Goal: Information Seeking & Learning: Check status

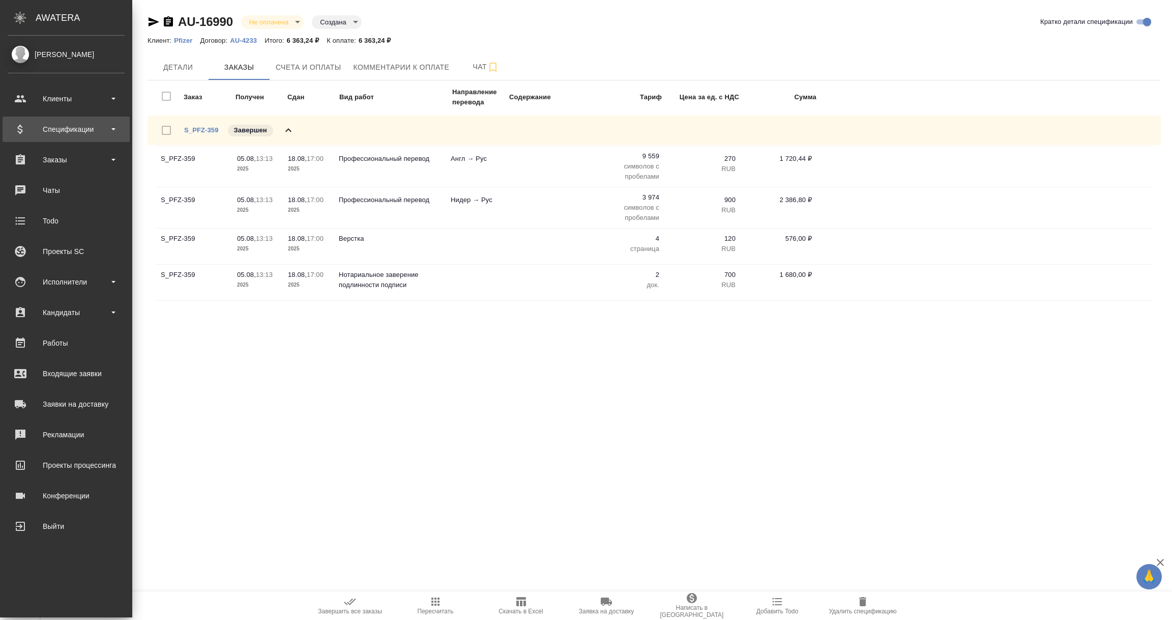
click at [82, 130] on div "Спецификации" at bounding box center [66, 129] width 117 height 15
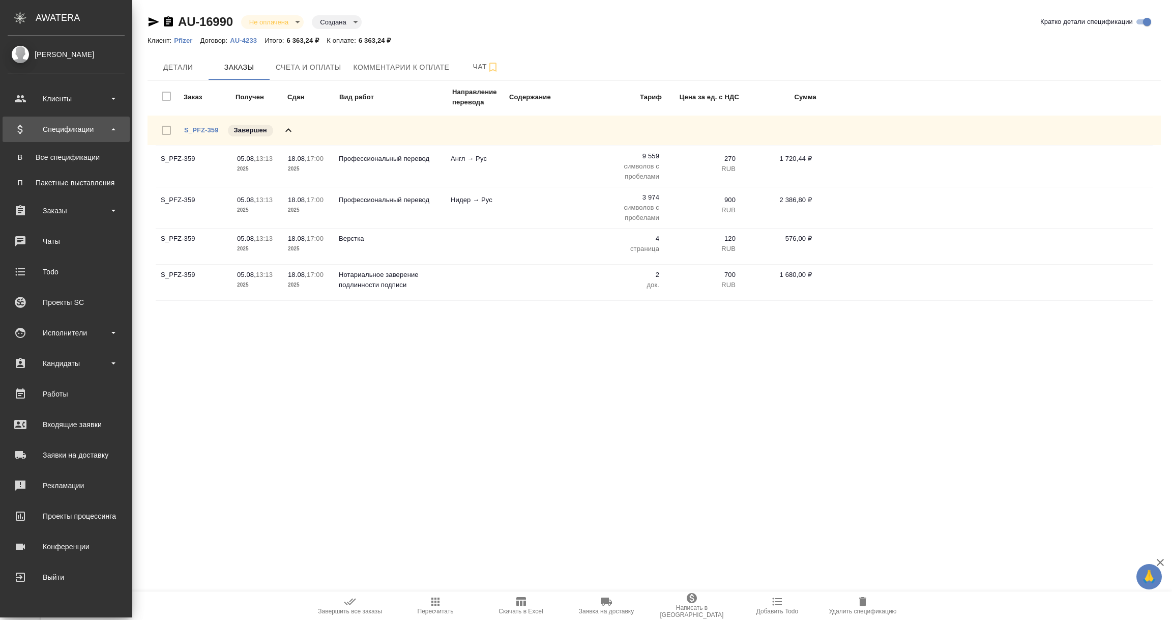
click at [76, 161] on div "Все спецификации" at bounding box center [66, 157] width 107 height 10
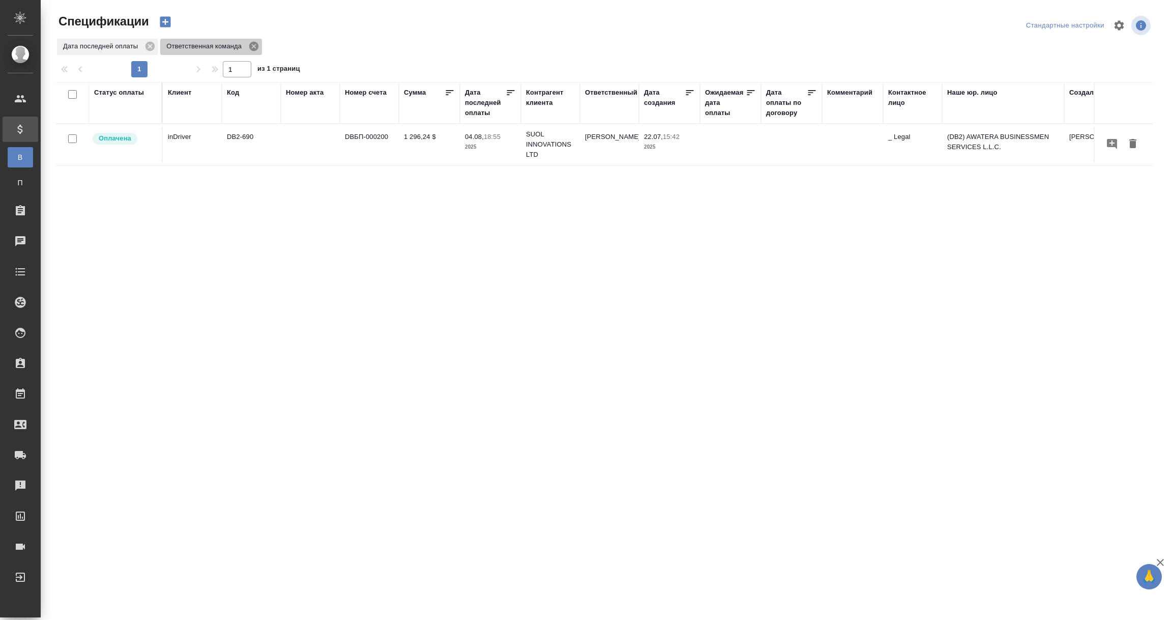
click at [253, 47] on icon at bounding box center [253, 46] width 11 height 11
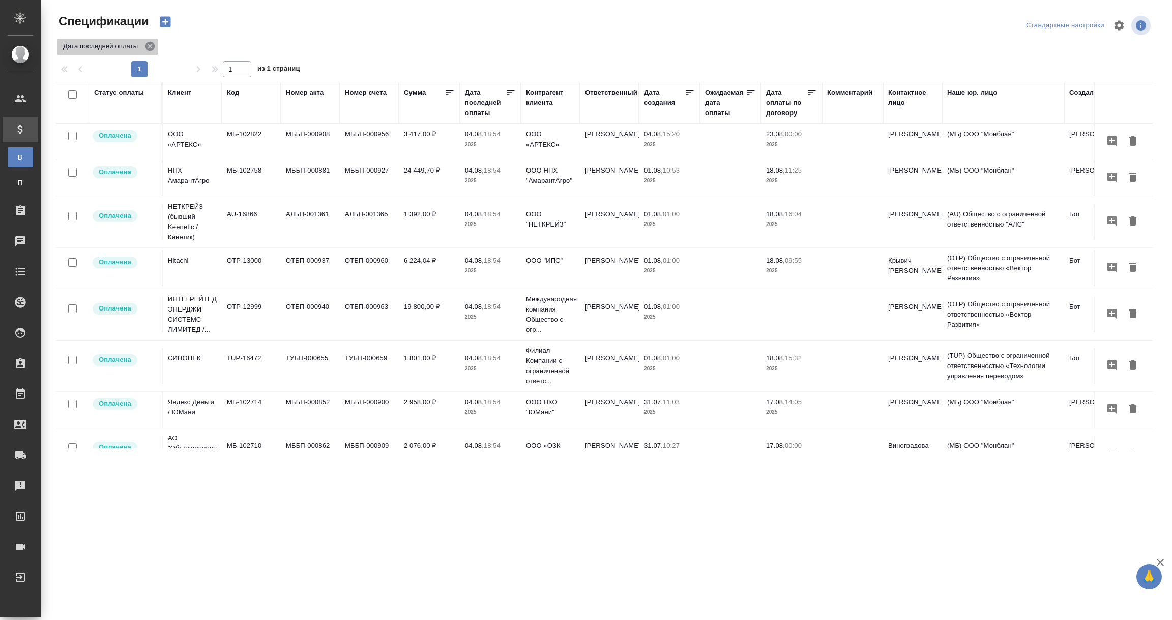
click at [152, 48] on icon at bounding box center [150, 46] width 9 height 9
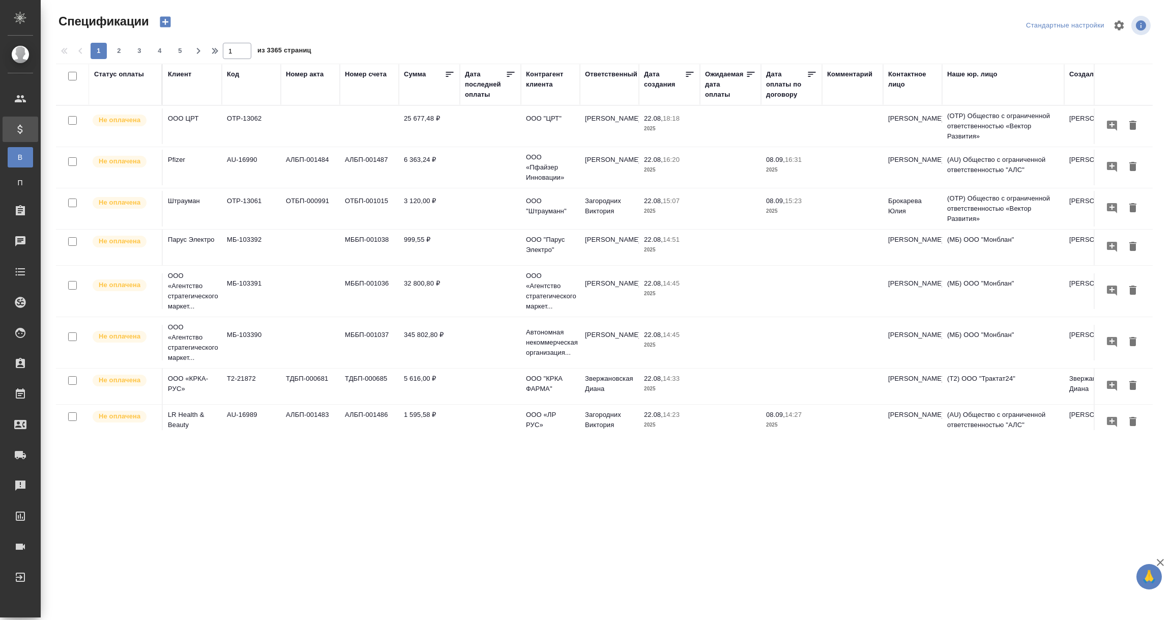
click at [236, 74] on div "Код" at bounding box center [233, 74] width 12 height 10
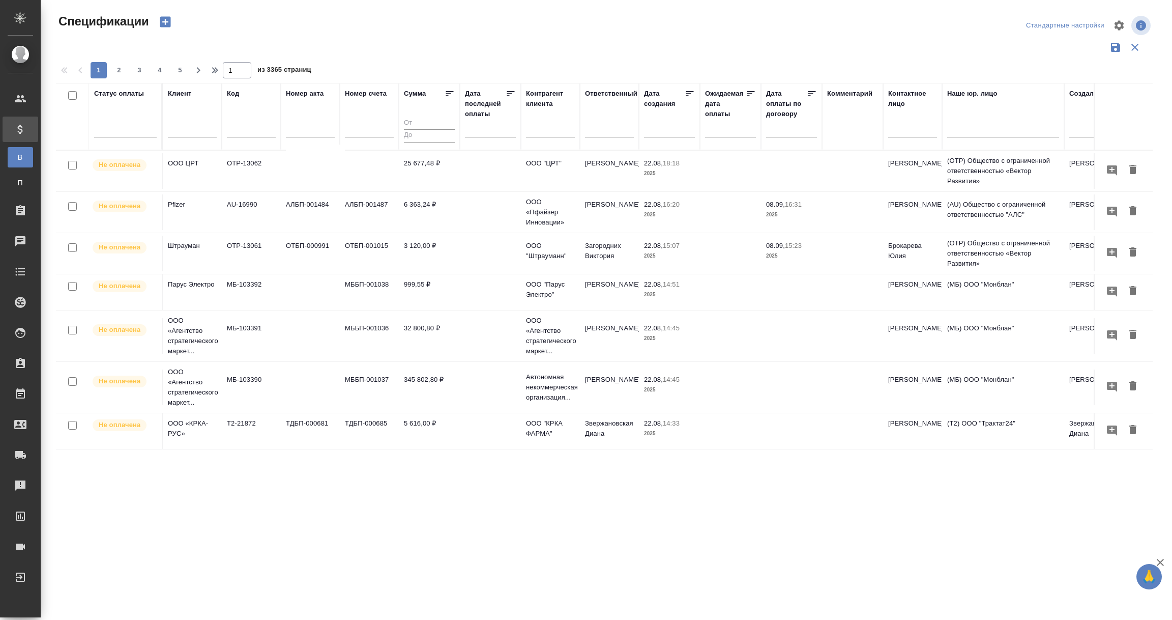
click at [234, 132] on input "text" at bounding box center [251, 130] width 49 height 13
paste input "OTP-555"
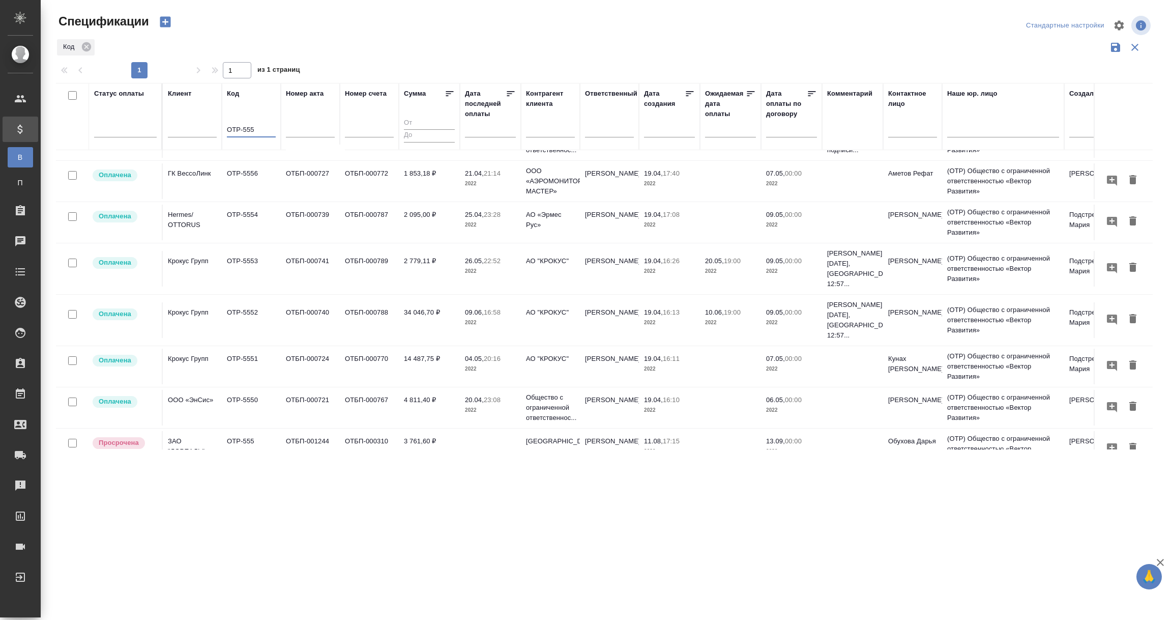
scroll to position [126, 0]
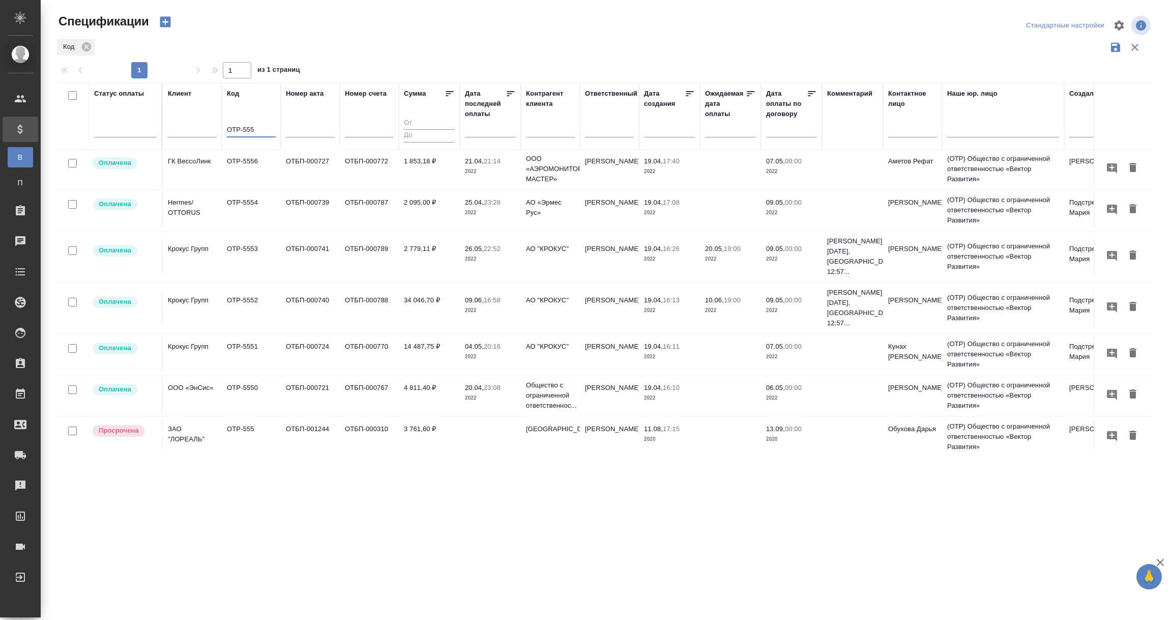
type input "OTP-555"
click at [234, 63] on td "OTP-555" at bounding box center [251, 45] width 59 height 36
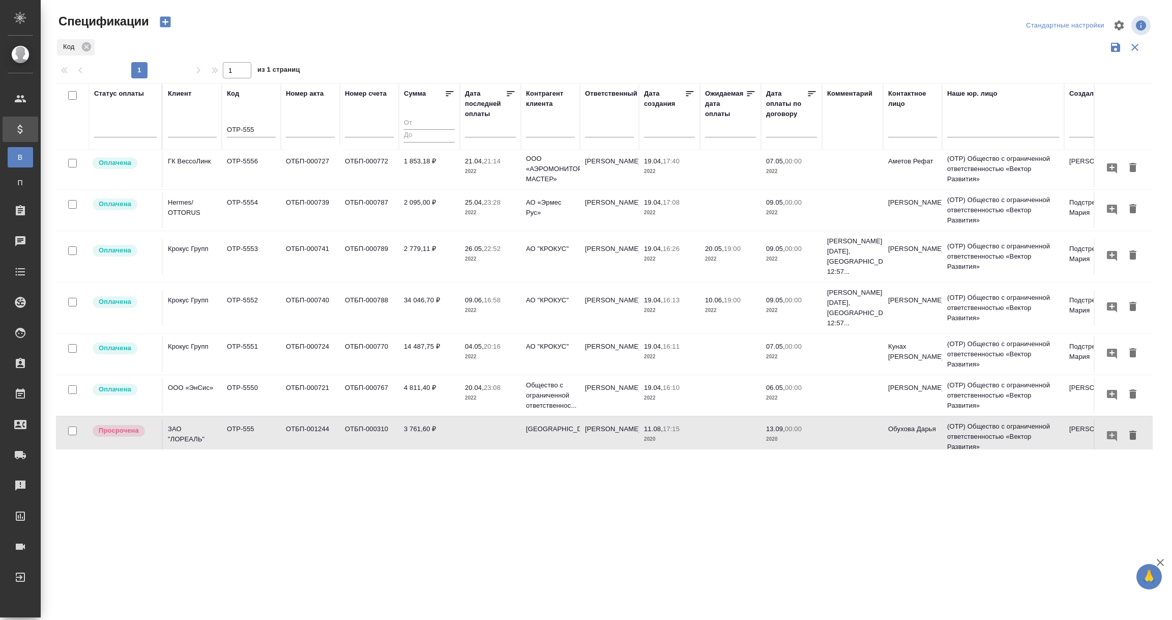
click at [234, 63] on td "OTP-555" at bounding box center [251, 45] width 59 height 36
click at [190, 43] on p "ЗАО "ЛОРЕАЛЬ"" at bounding box center [192, 38] width 49 height 10
click at [190, 424] on p "ЗАО "ЛОРЕАЛЬ"" at bounding box center [192, 434] width 49 height 20
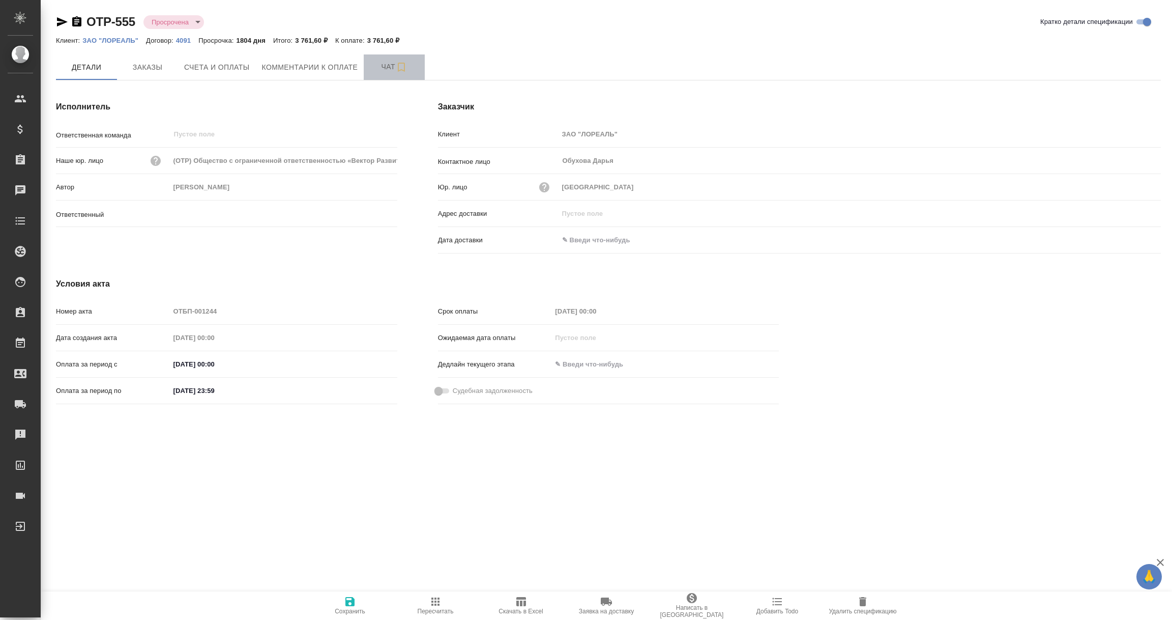
click at [381, 68] on span "Чат" at bounding box center [394, 67] width 49 height 13
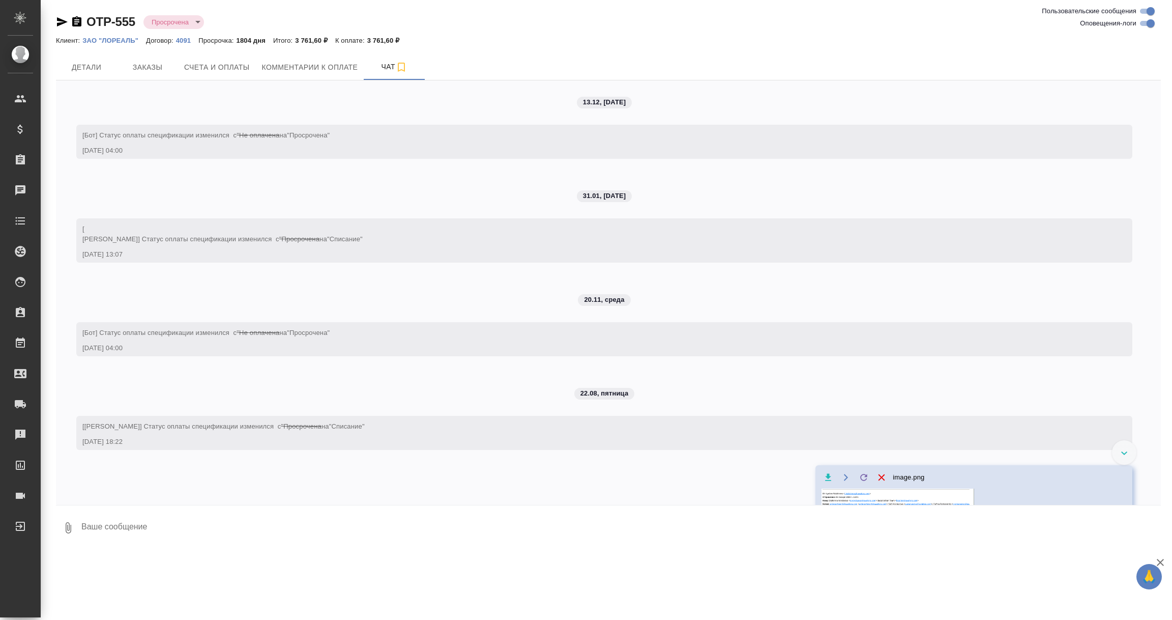
scroll to position [30, 0]
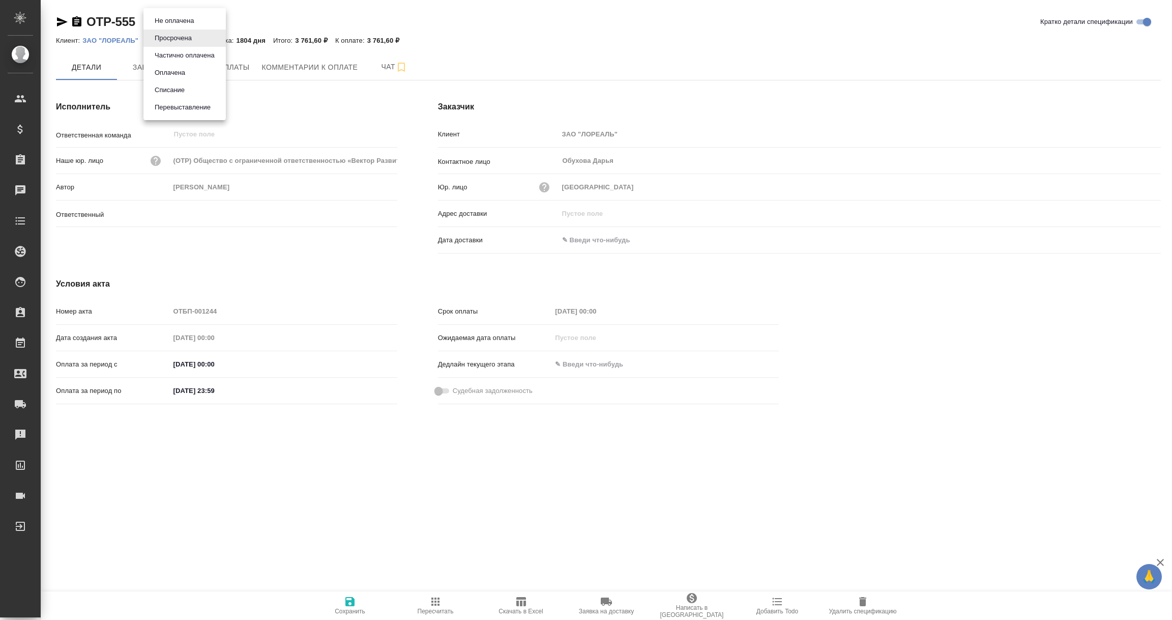
click at [199, 19] on body "🙏 .cls-1 fill:#fff; AWATERA Vorobyova Ekaterina Клиенты Спецификации Заказы Чат…" at bounding box center [586, 310] width 1172 height 620
click at [179, 26] on button "Списание" at bounding box center [174, 20] width 45 height 11
type input "debiting"
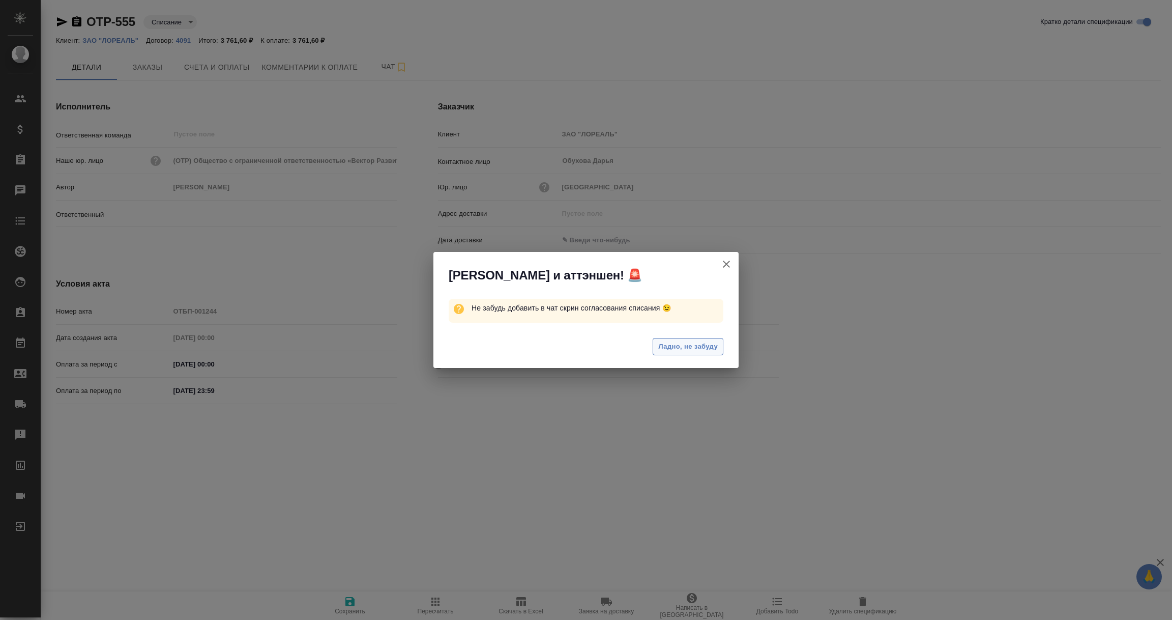
click at [686, 344] on span "Ладно, не забуду" at bounding box center [688, 347] width 60 height 12
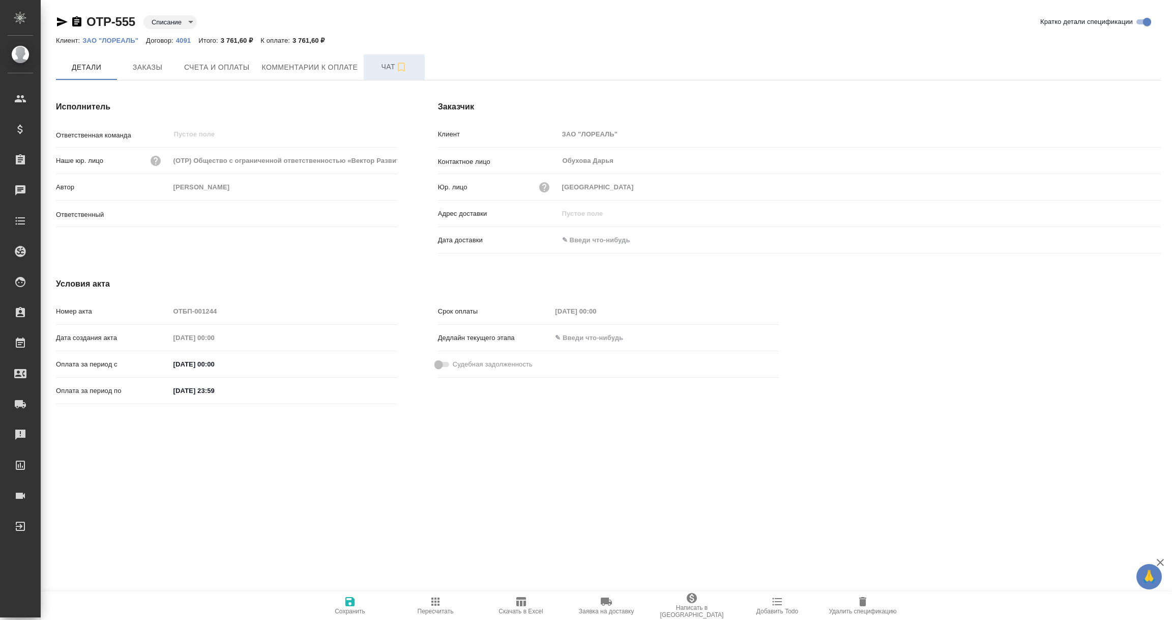
click at [390, 66] on span "Чат" at bounding box center [394, 67] width 49 height 13
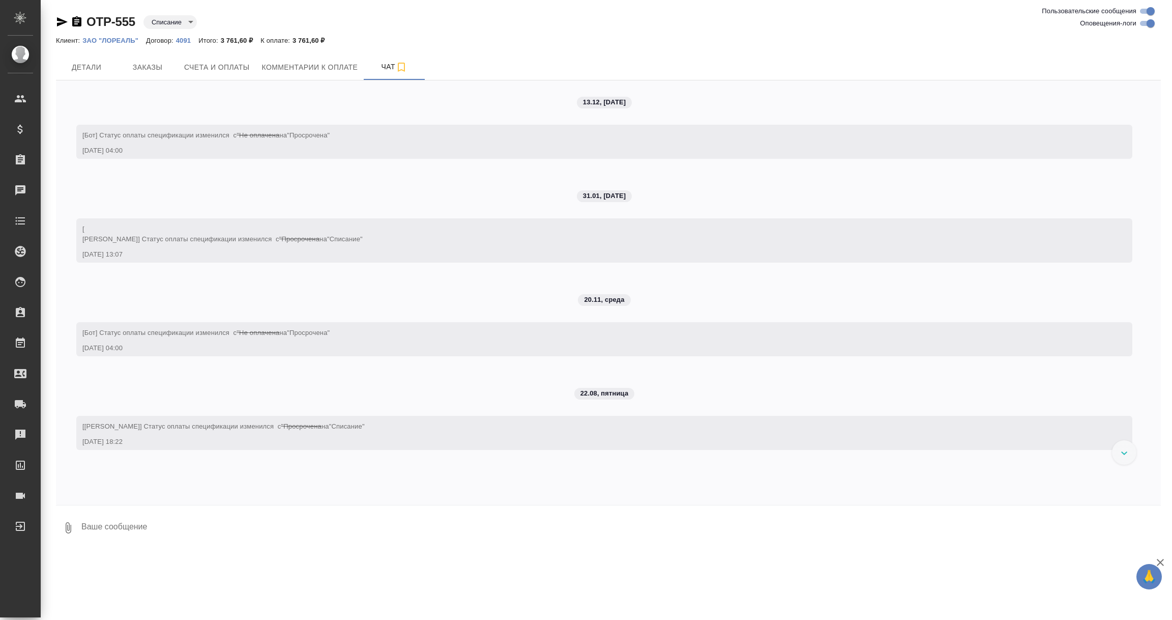
click at [303, 545] on div "OTP-555 Списание debiting Клиент: ЗАО "ЛОРЕАЛЬ" Договор: 4091 Итого: 3 761,60 ₽…" at bounding box center [608, 275] width 1116 height 551
click at [1150, 526] on icon "submit" at bounding box center [1152, 526] width 11 height 9
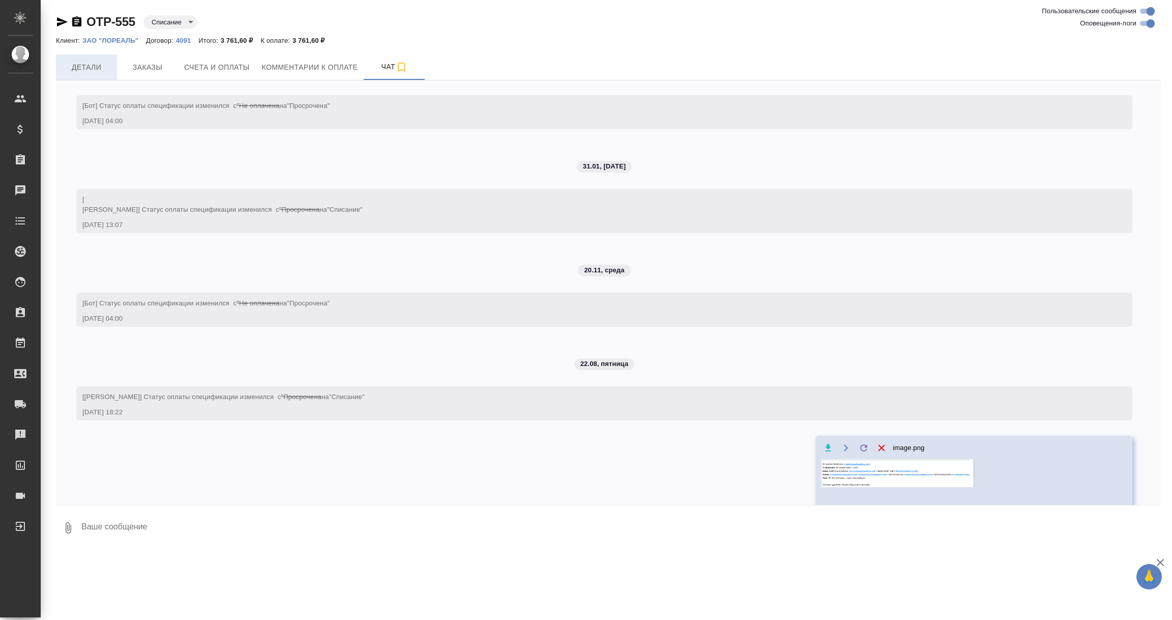
click at [91, 67] on span "Детали" at bounding box center [86, 67] width 49 height 13
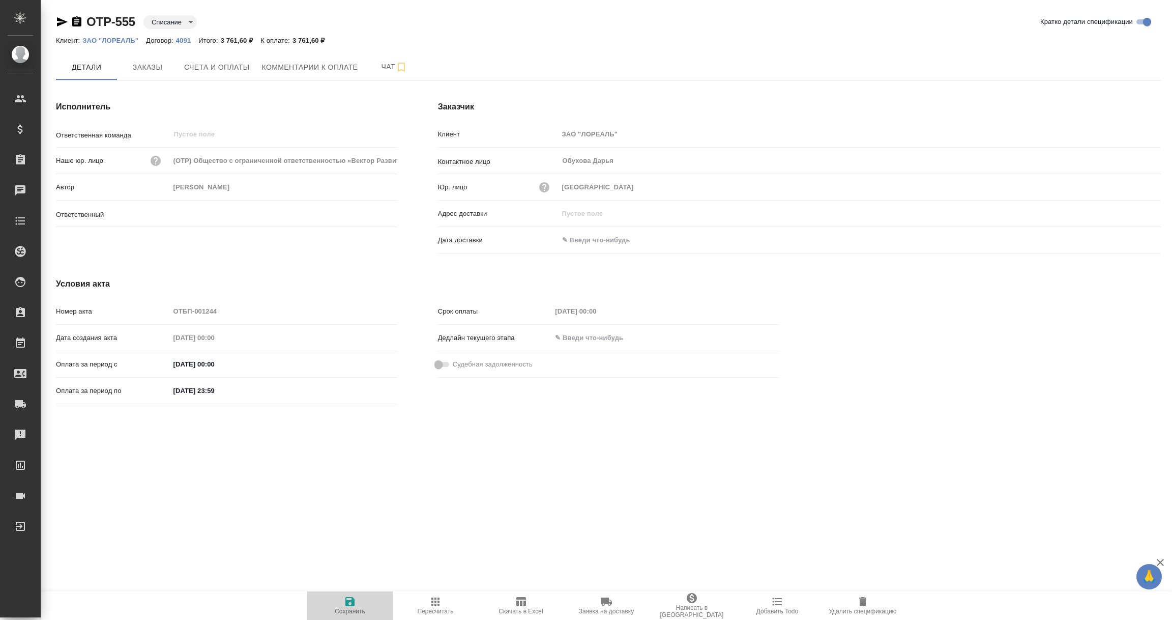
click at [353, 604] on icon "button" at bounding box center [349, 601] width 9 height 9
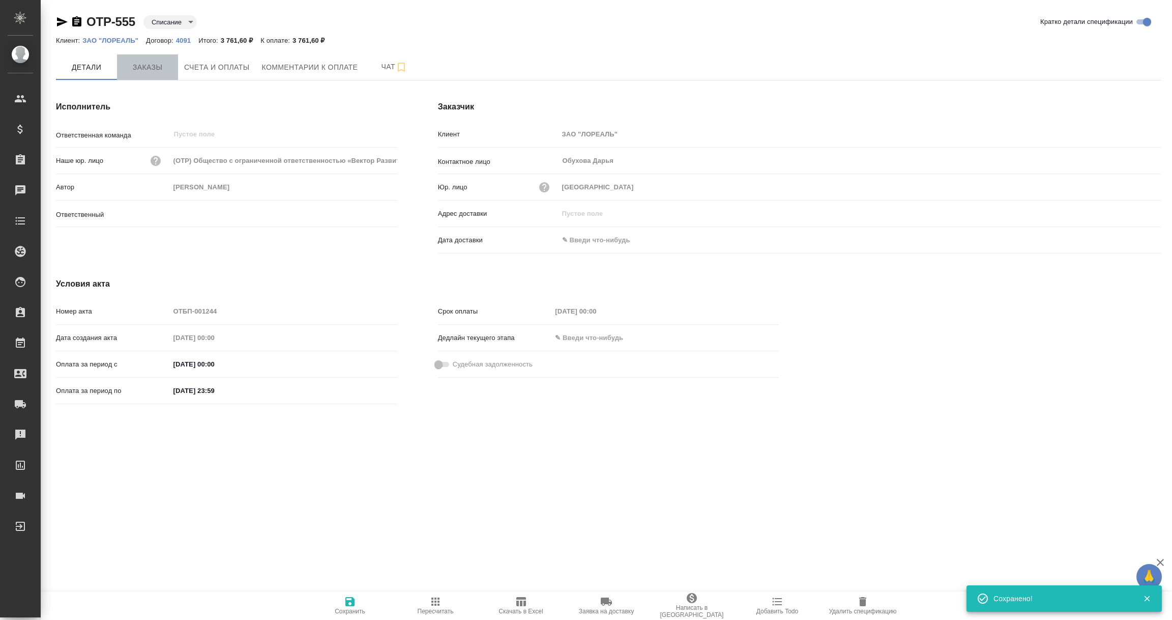
click at [145, 68] on span "Заказы" at bounding box center [147, 67] width 49 height 13
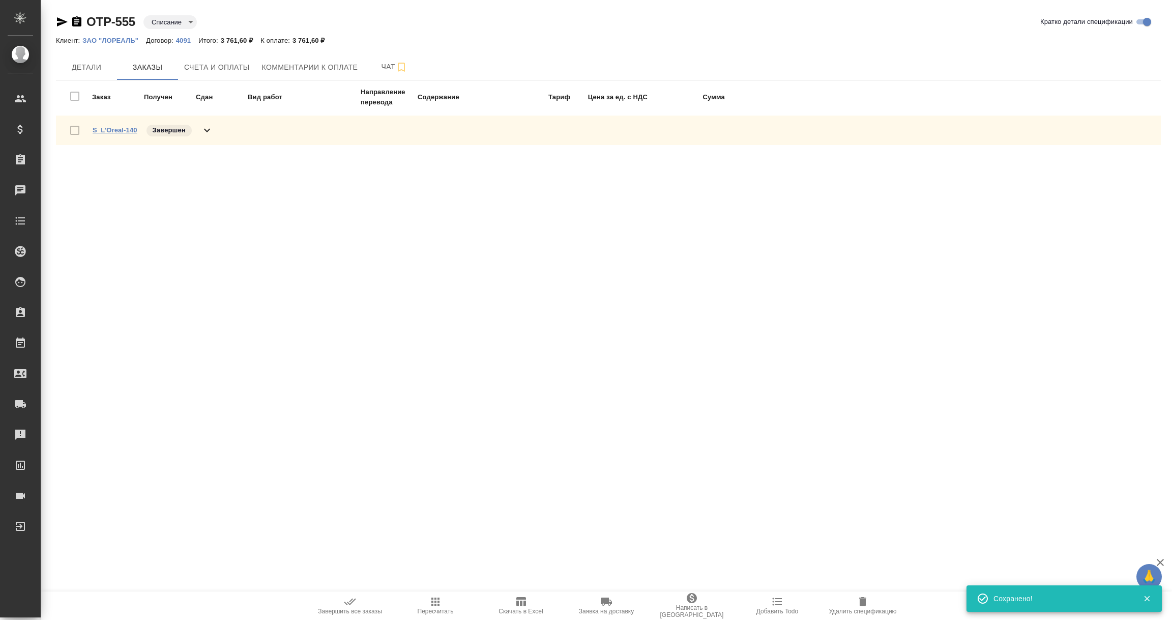
click at [121, 128] on link "S_L’Oreal-140" at bounding box center [115, 130] width 45 height 8
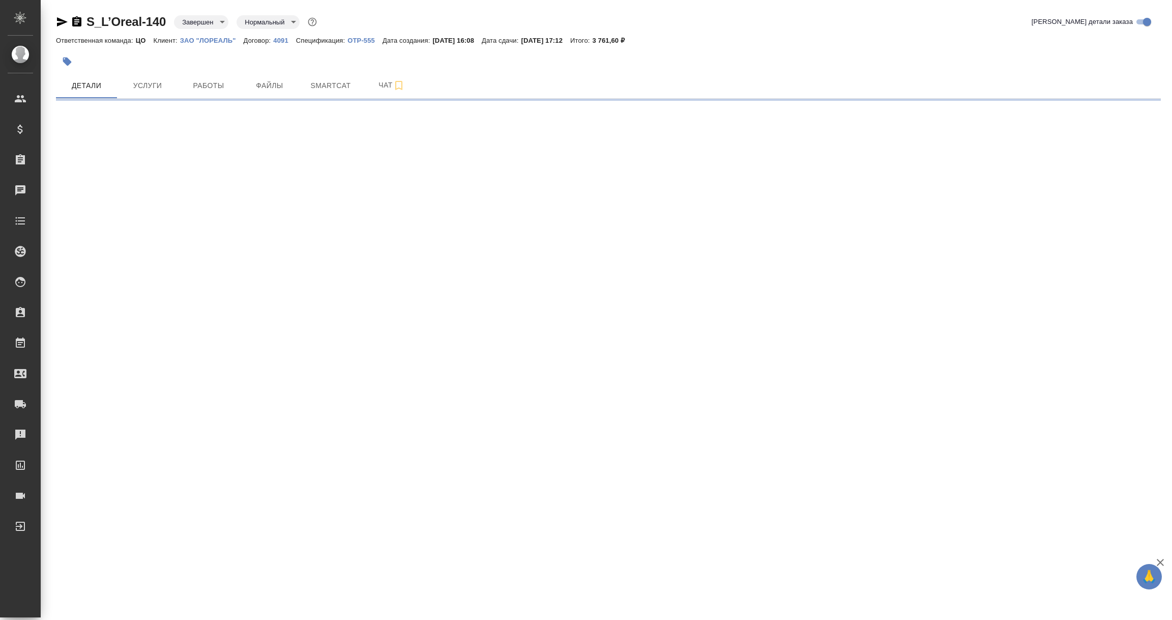
select select "RU"
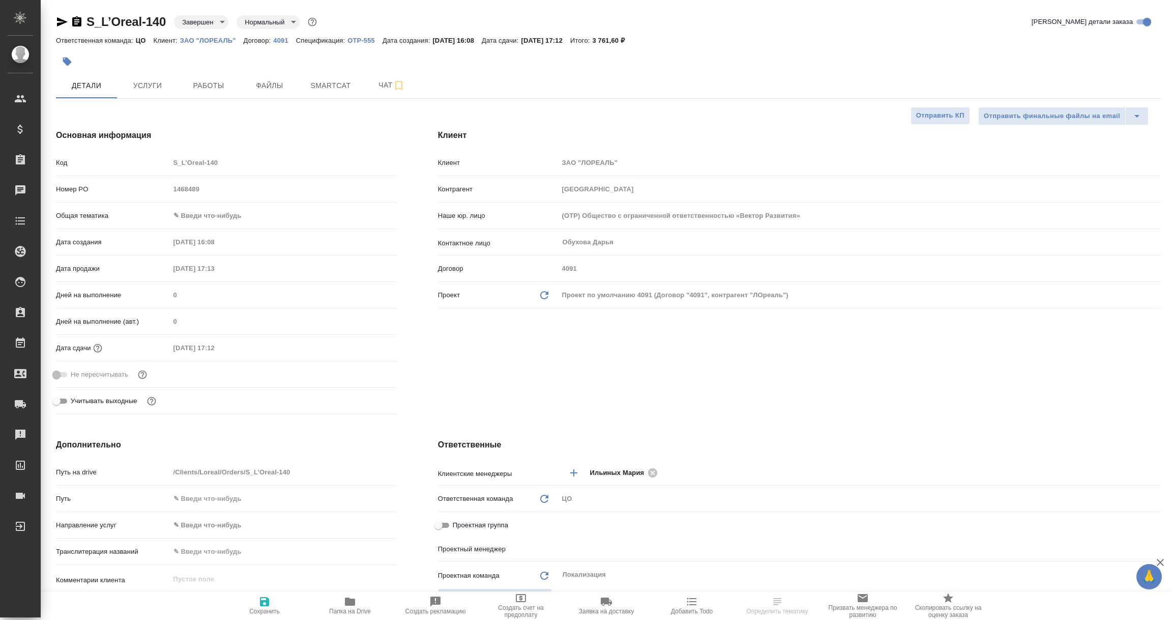
type textarea "x"
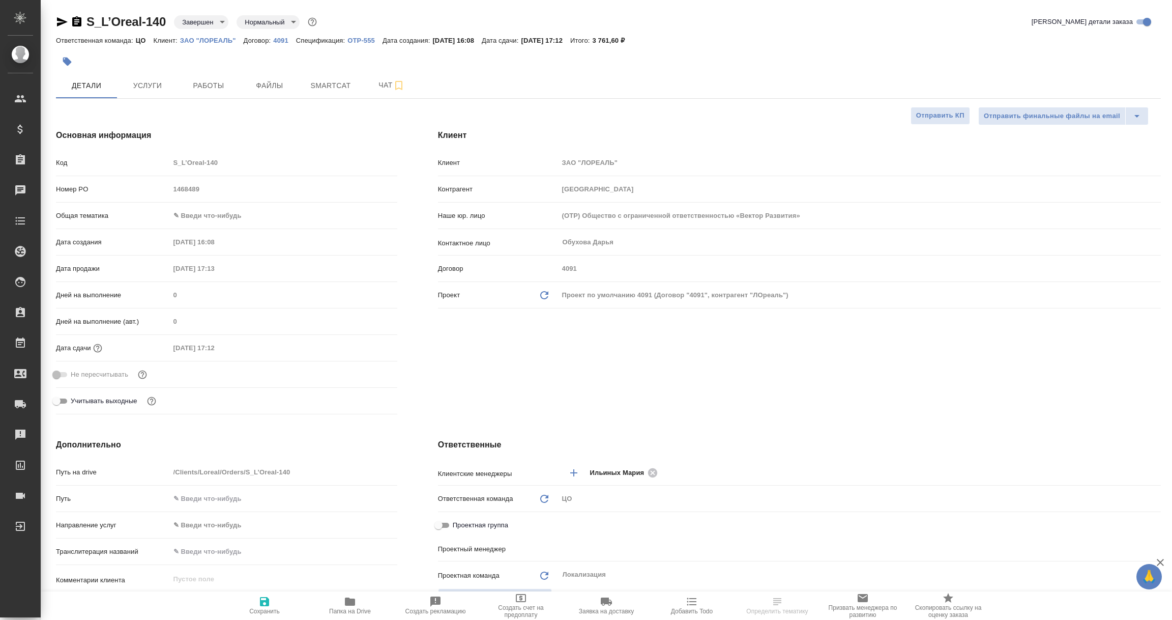
type textarea "x"
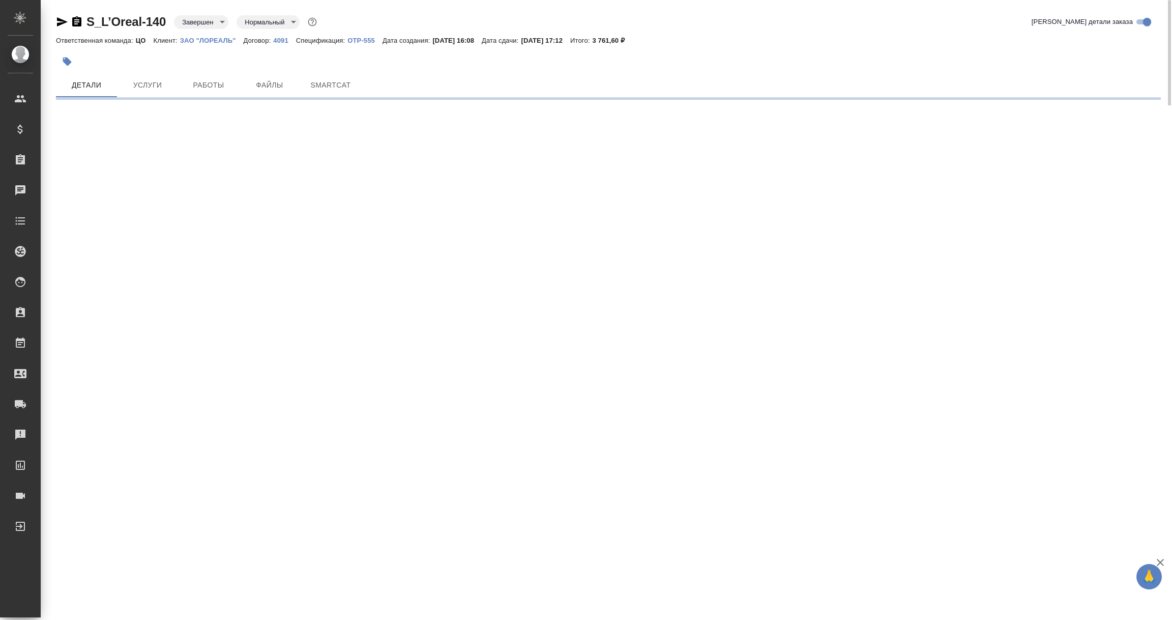
select select "RU"
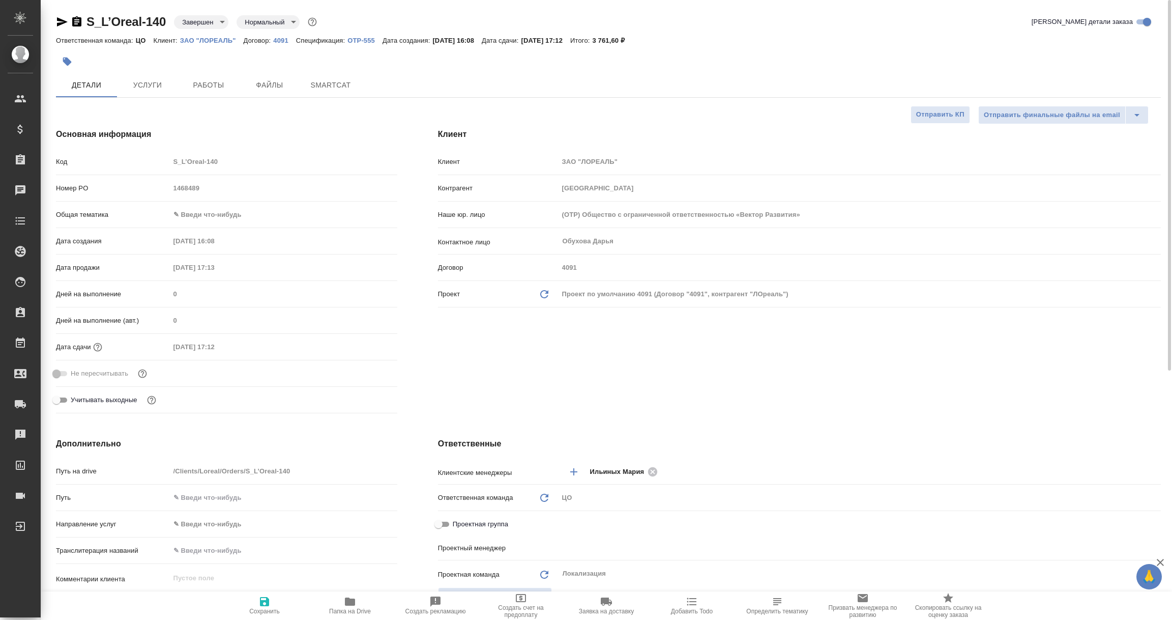
type textarea "x"
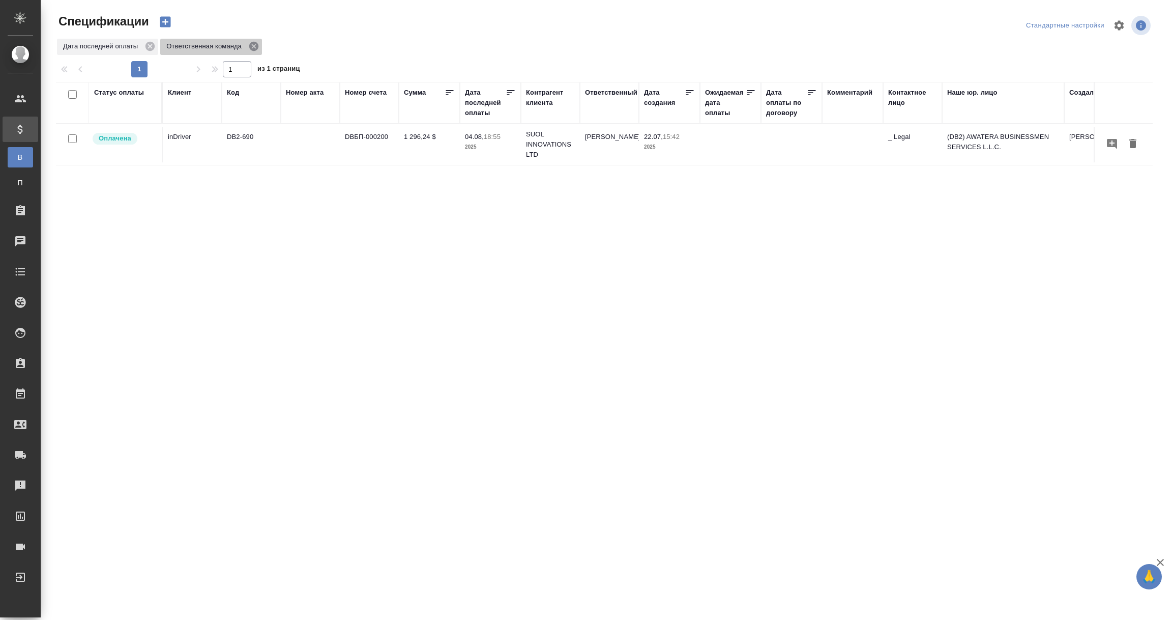
click at [254, 44] on icon at bounding box center [253, 46] width 9 height 9
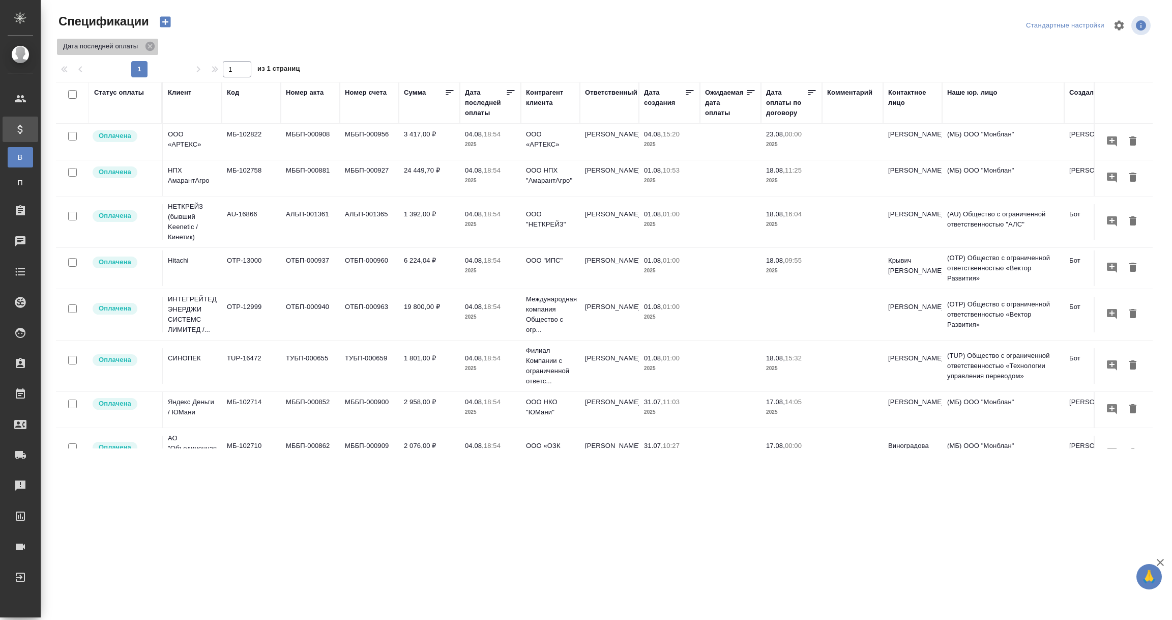
click at [151, 46] on icon at bounding box center [150, 46] width 9 height 9
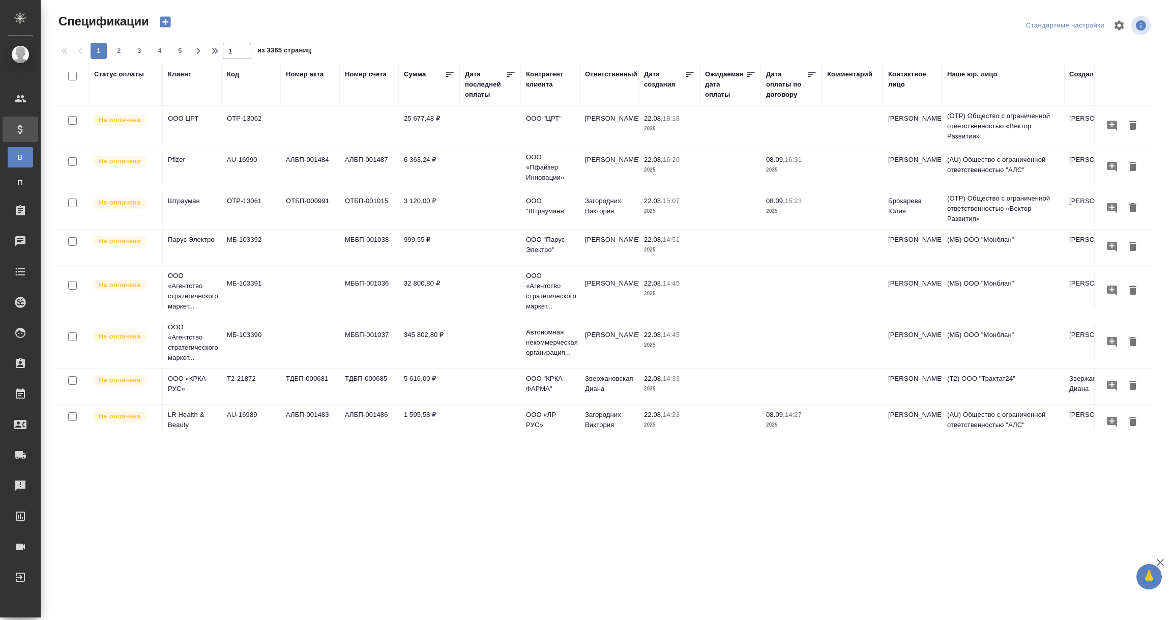
click at [235, 72] on div "Код" at bounding box center [233, 74] width 12 height 10
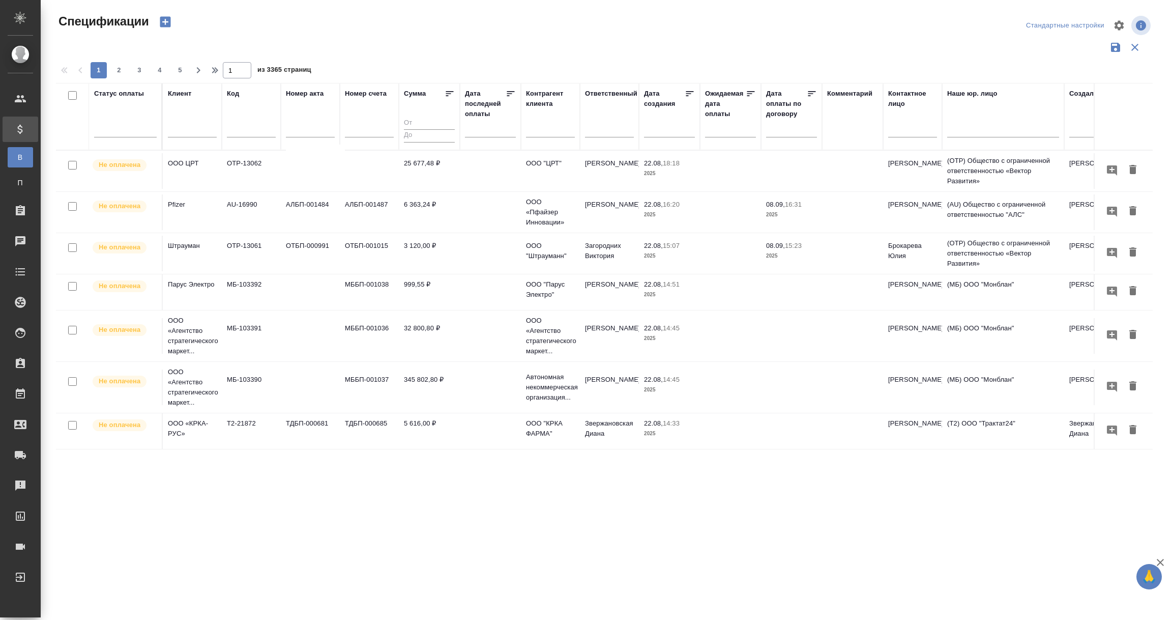
click at [242, 133] on input "text" at bounding box center [251, 130] width 49 height 13
paste input "OTP-555"
type input "OTP-555"
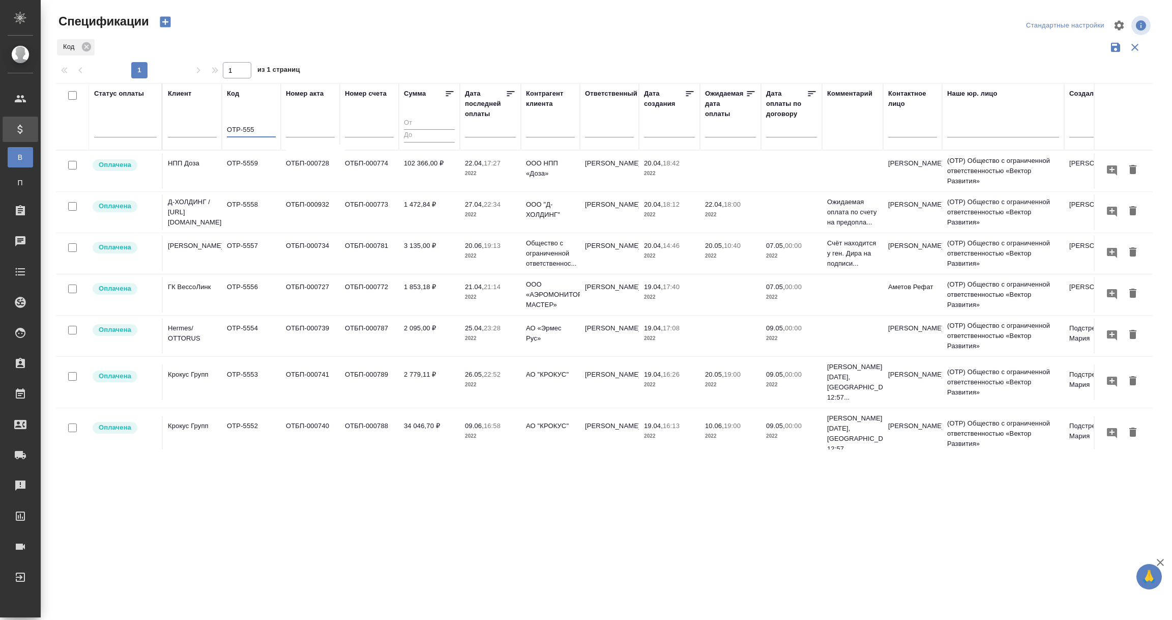
scroll to position [126, 0]
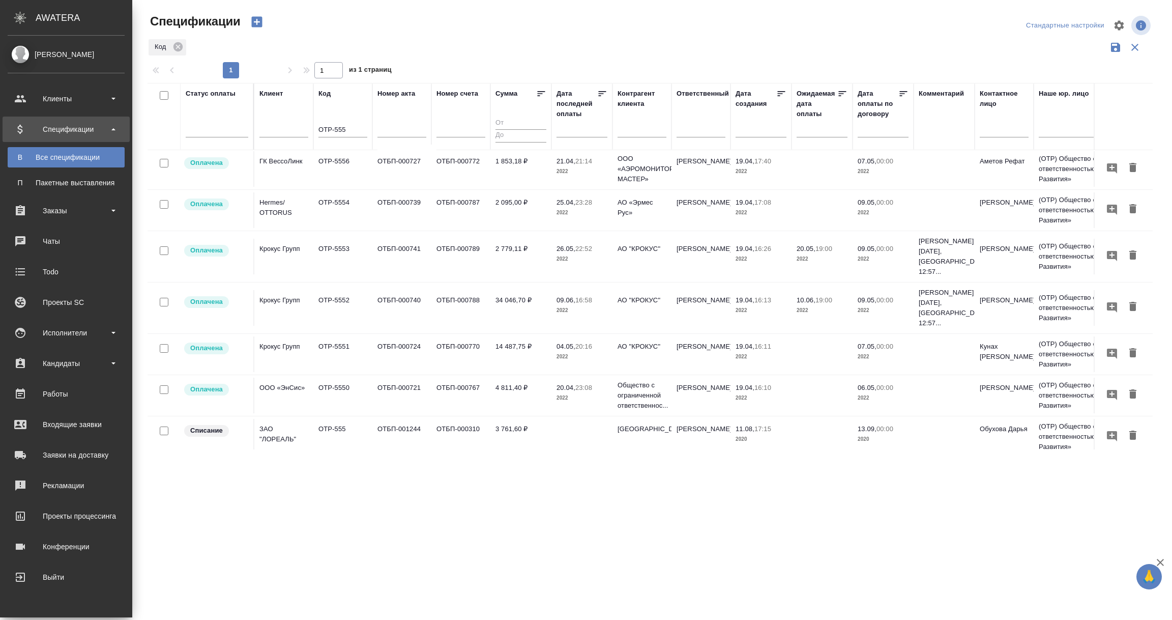
click at [73, 127] on div "Спецификации" at bounding box center [66, 129] width 117 height 15
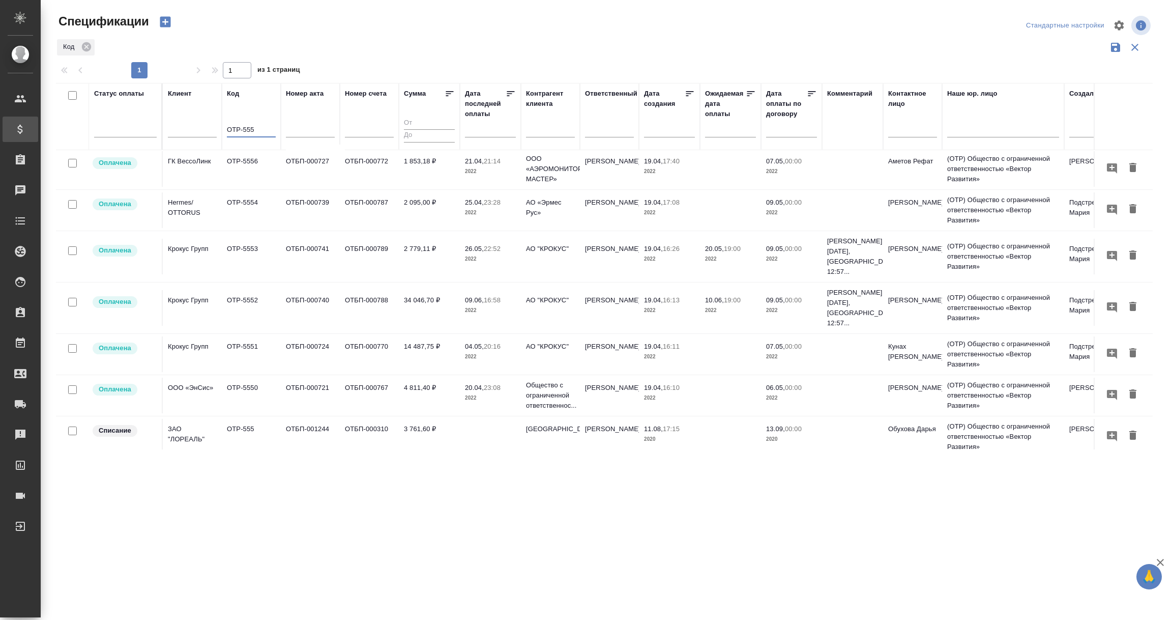
drag, startPoint x: 272, startPoint y: 132, endPoint x: 222, endPoint y: 132, distance: 50.4
click at [222, 132] on tr "Статус оплаты Клиент Код OTP-555 Номер акта Номер счета Сумма Дата последней оп…" at bounding box center [716, 116] width 1321 height 67
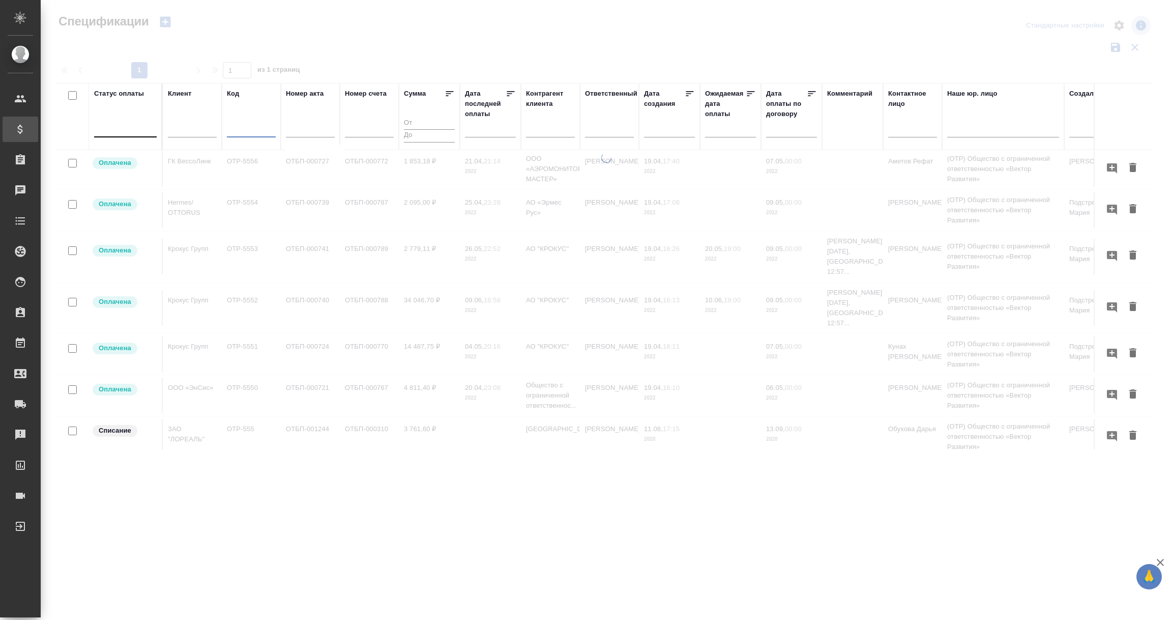
click at [115, 130] on div at bounding box center [125, 127] width 63 height 15
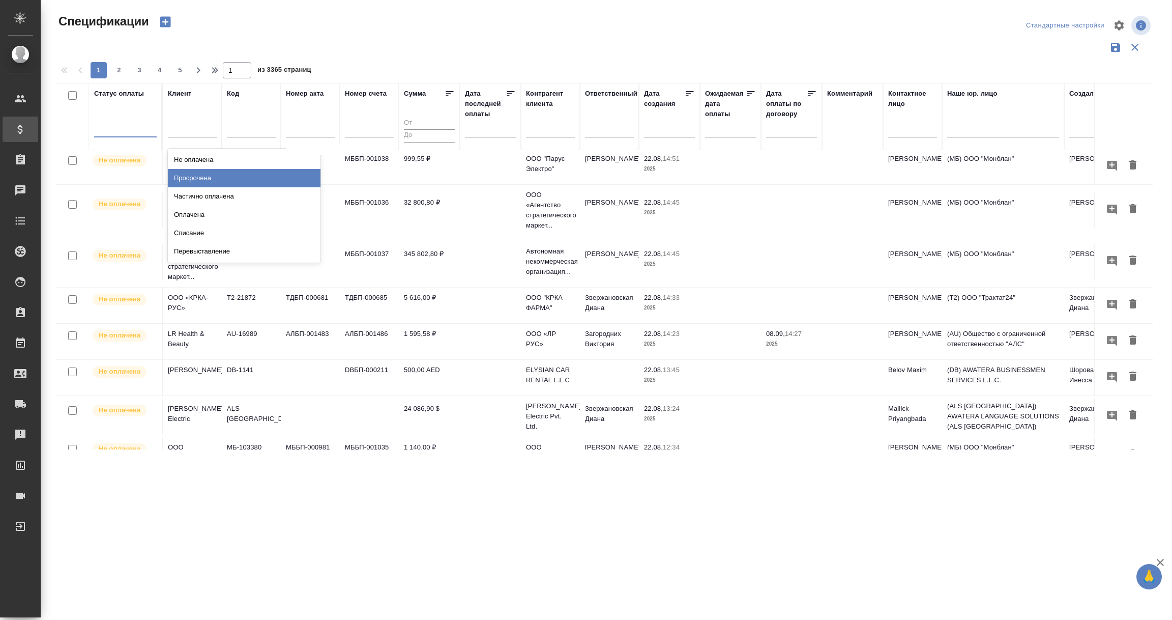
click at [186, 176] on div "Просрочена" at bounding box center [244, 178] width 153 height 18
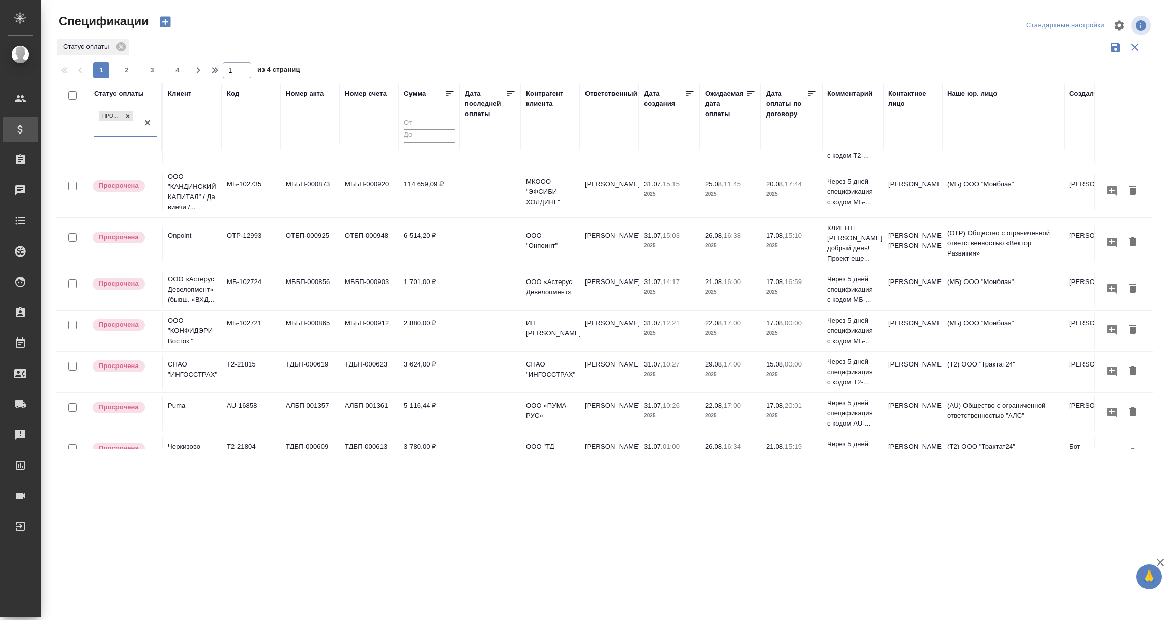
scroll to position [786, 0]
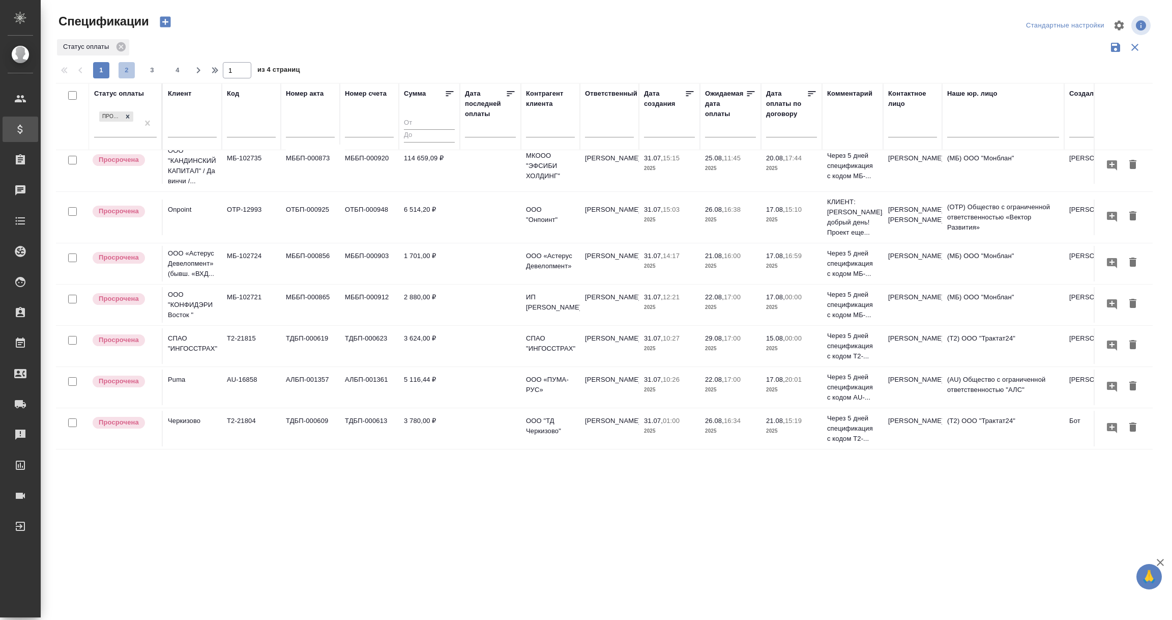
click at [126, 65] on span "2" at bounding box center [127, 70] width 16 height 10
type input "2"
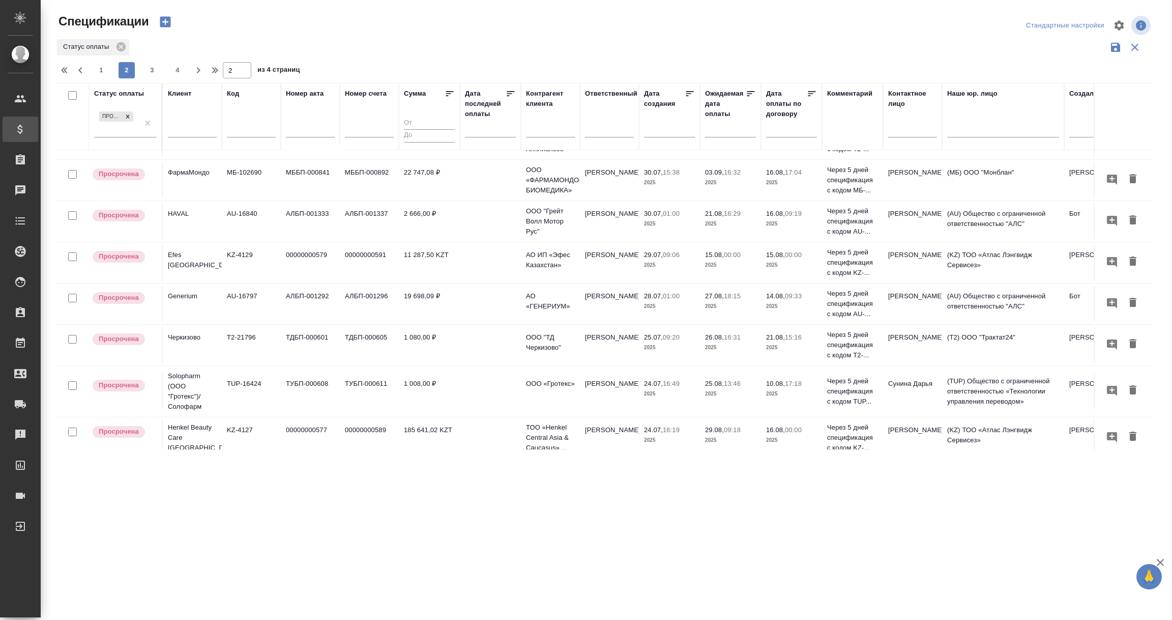
scroll to position [79, 0]
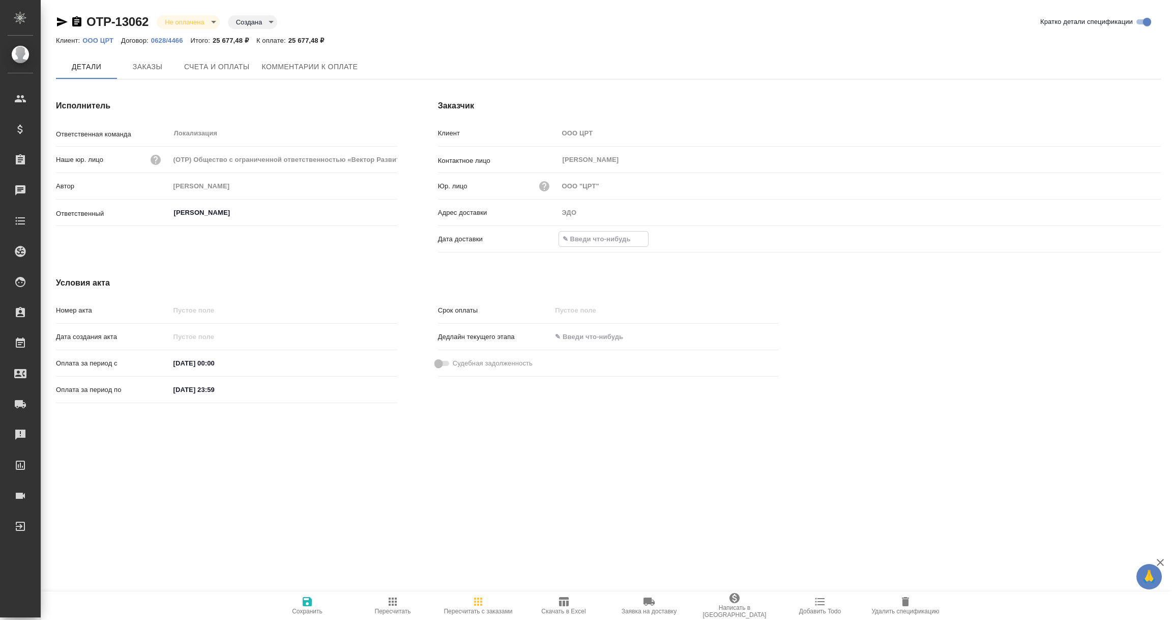
click at [588, 233] on input "text" at bounding box center [603, 238] width 89 height 15
click at [1138, 239] on div at bounding box center [1143, 238] width 36 height 12
click at [1131, 240] on icon "button" at bounding box center [1131, 240] width 12 height 12
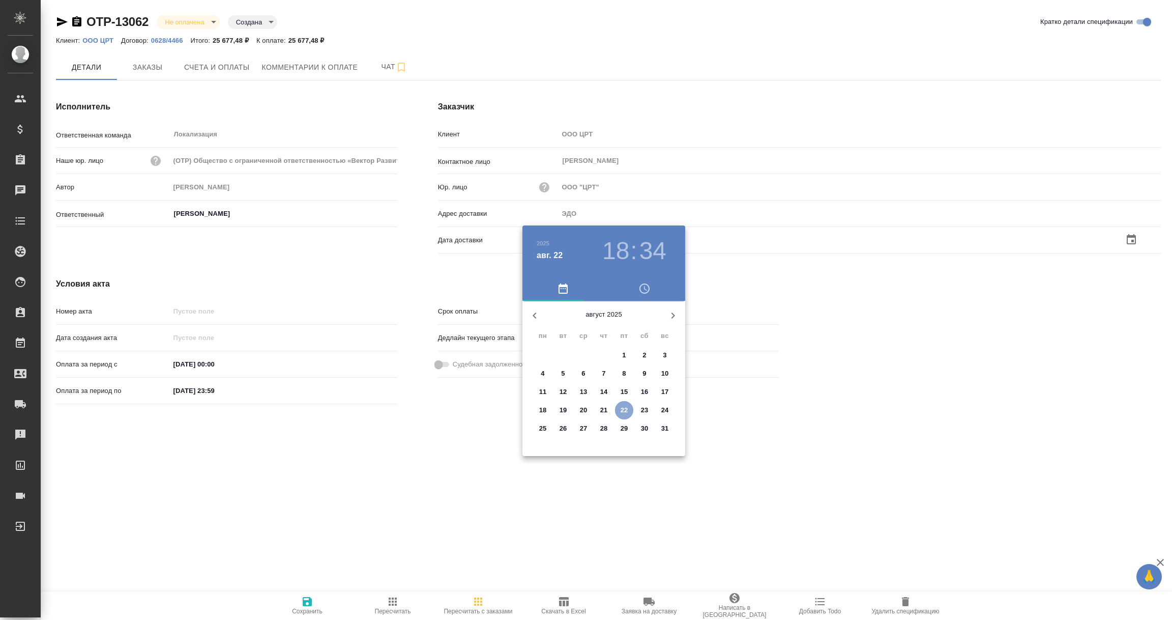
click at [622, 407] on p "22" at bounding box center [625, 410] width 8 height 10
type input "[DATE] 18:34"
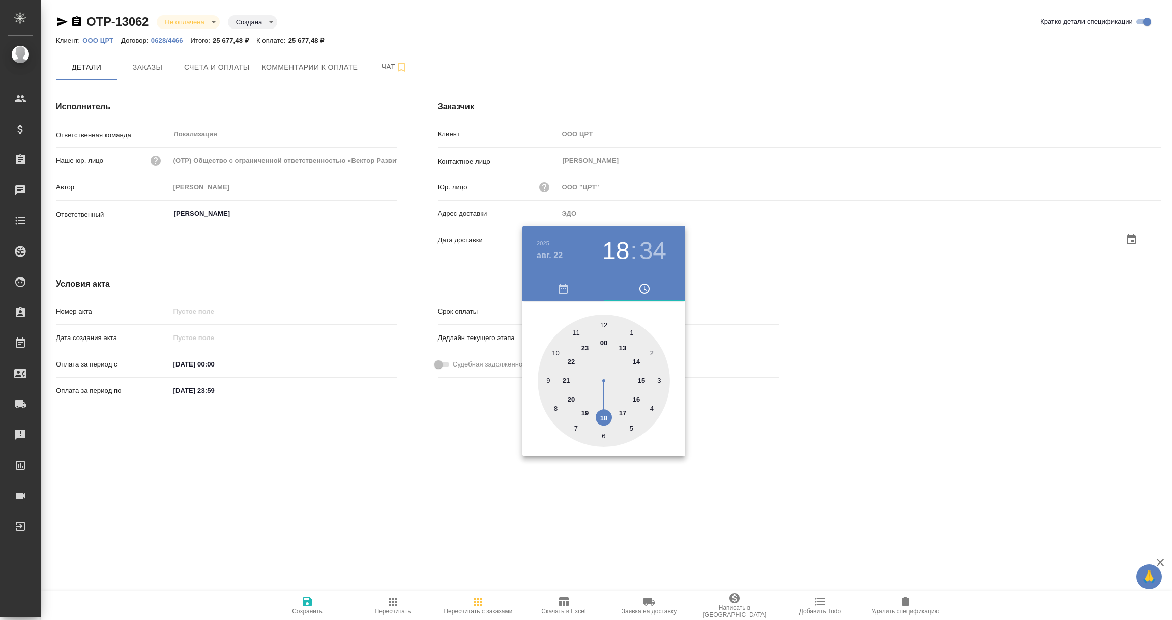
click at [535, 484] on div at bounding box center [586, 310] width 1172 height 620
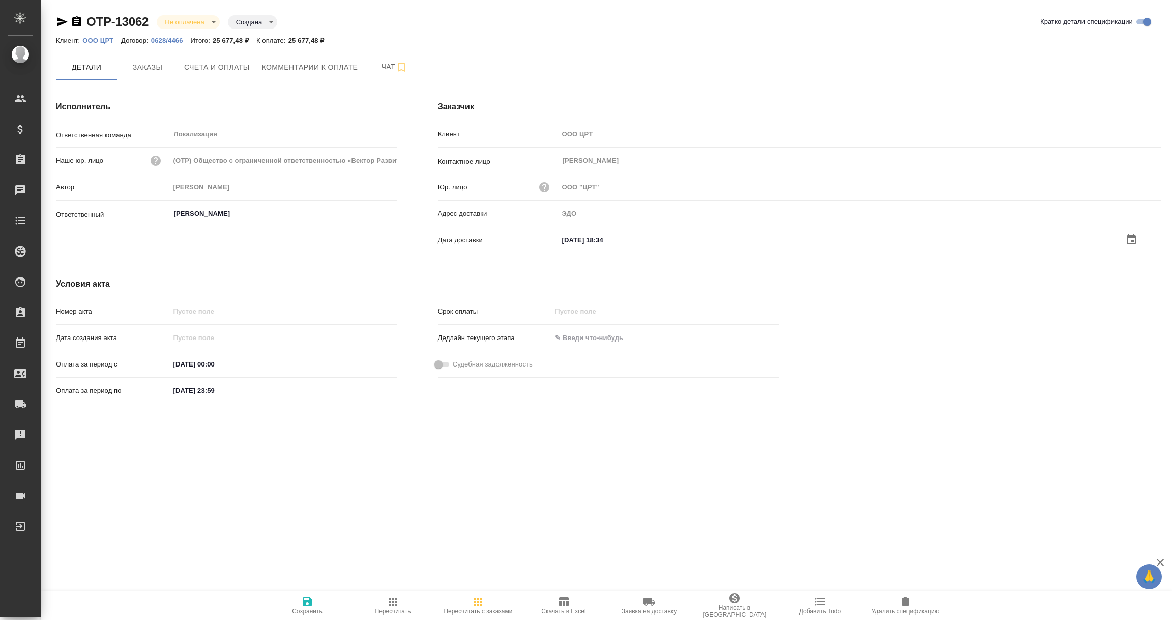
click at [315, 602] on span "Сохранить" at bounding box center [307, 604] width 73 height 19
